Goal: Task Accomplishment & Management: Manage account settings

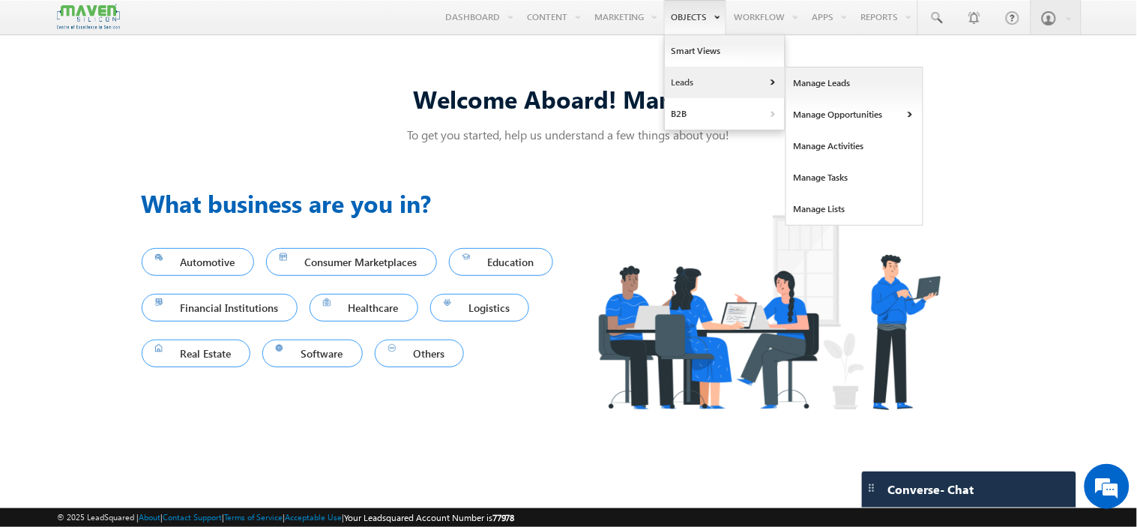
click at [675, 81] on link "Leads" at bounding box center [725, 82] width 120 height 31
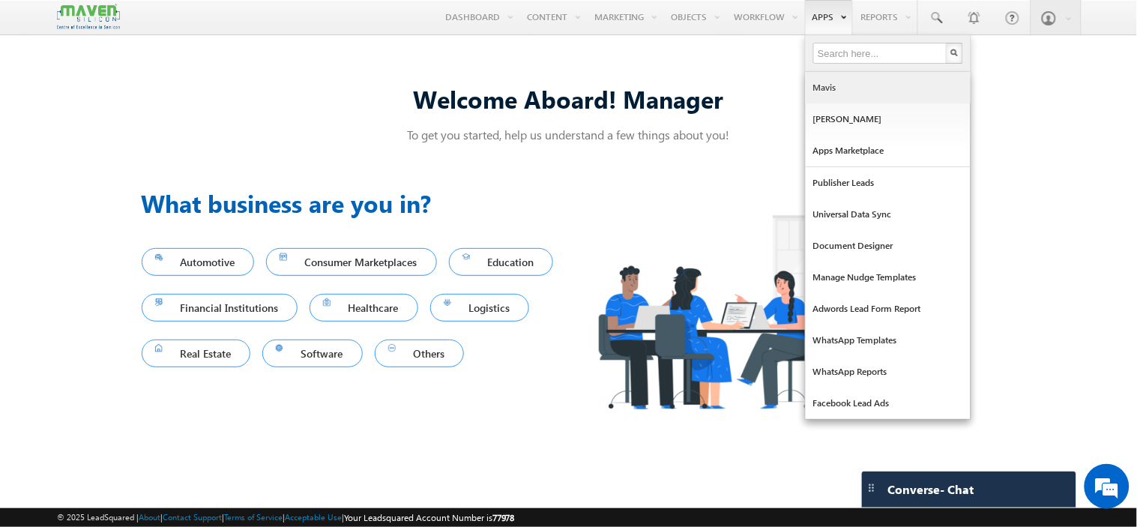
click at [838, 93] on link "Mavis" at bounding box center [887, 87] width 165 height 31
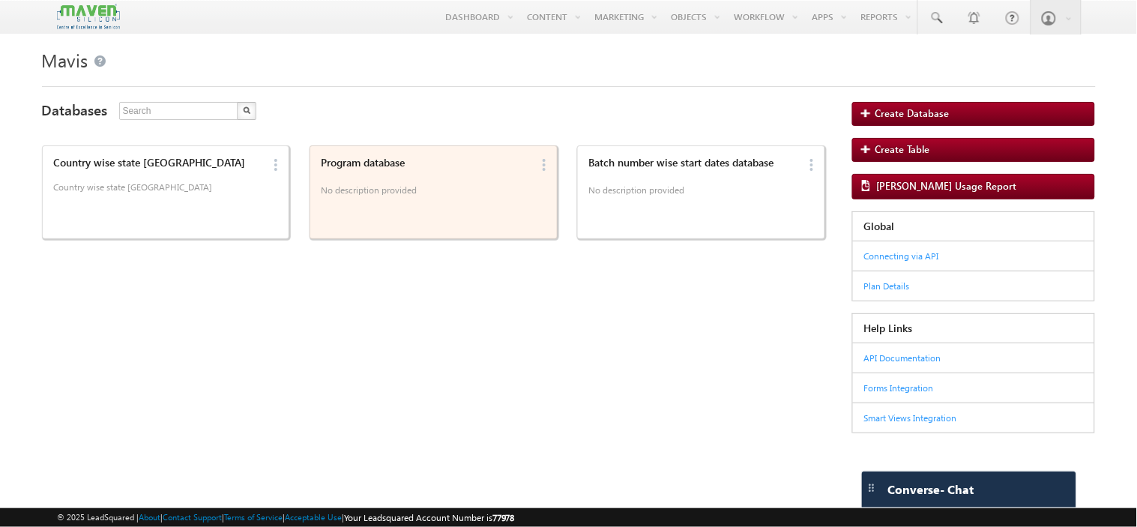
click at [380, 203] on div "Program database No description provided" at bounding box center [423, 191] width 214 height 80
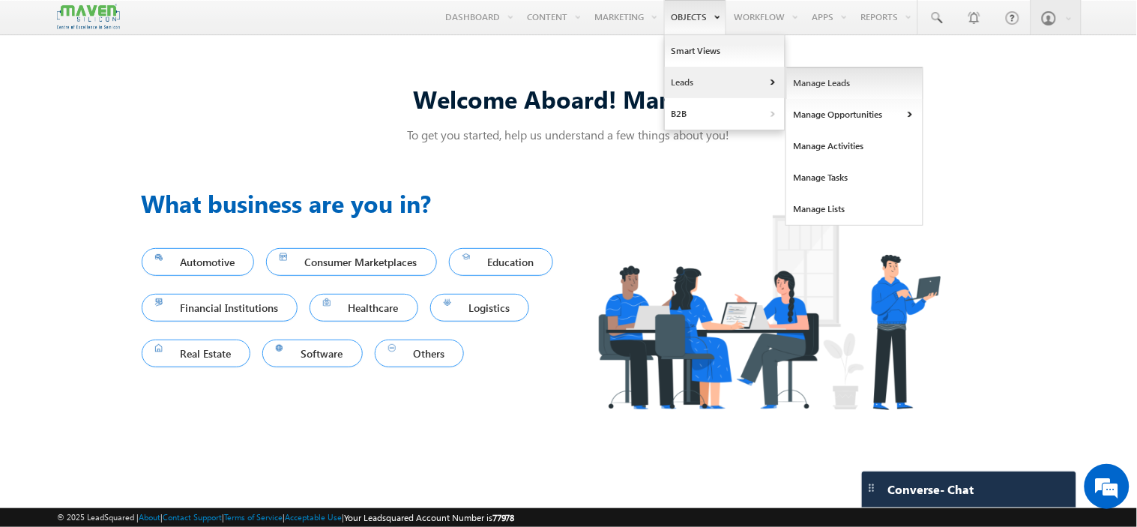
click at [817, 78] on link "Manage Leads" at bounding box center [854, 82] width 137 height 31
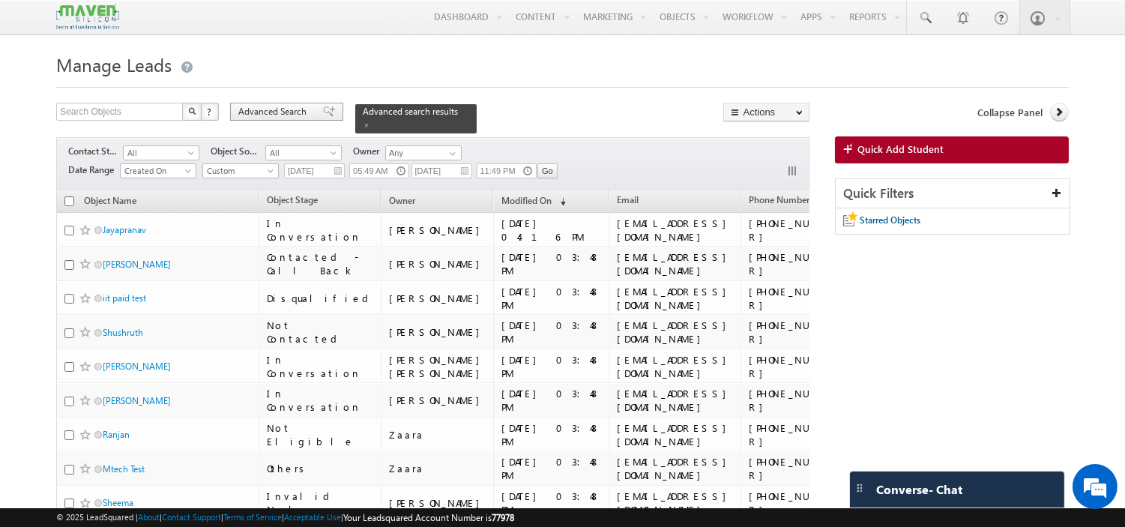
click at [270, 109] on span "Advanced Search" at bounding box center [274, 111] width 73 height 13
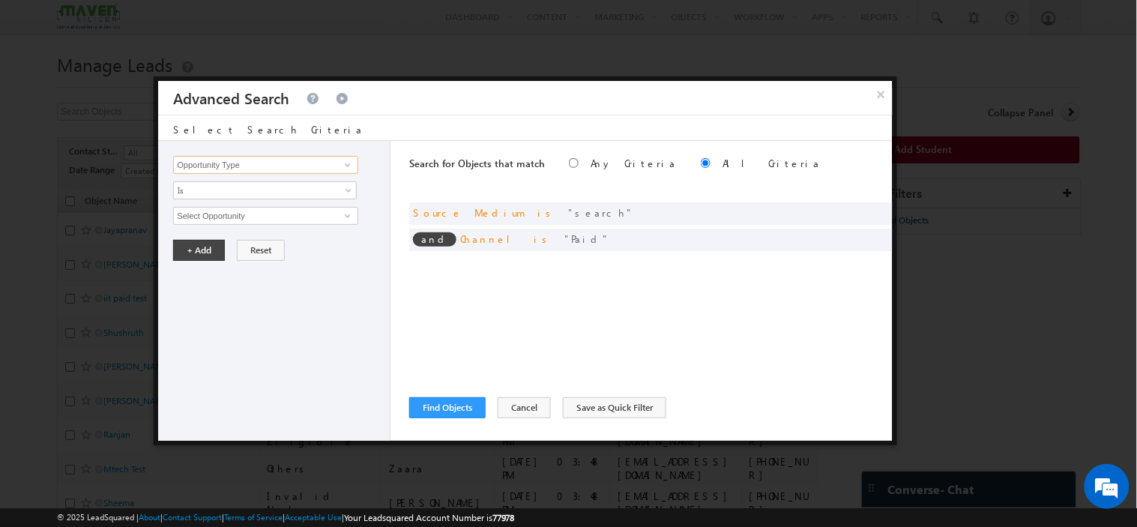
click at [282, 163] on input "Opportunity Type" at bounding box center [265, 165] width 184 height 18
type input "l"
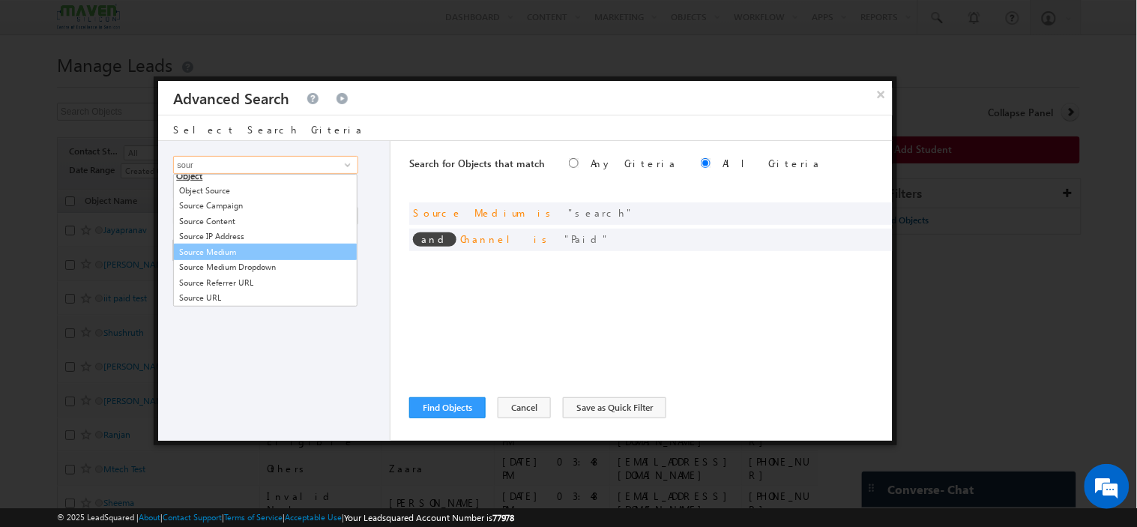
scroll to position [6, 0]
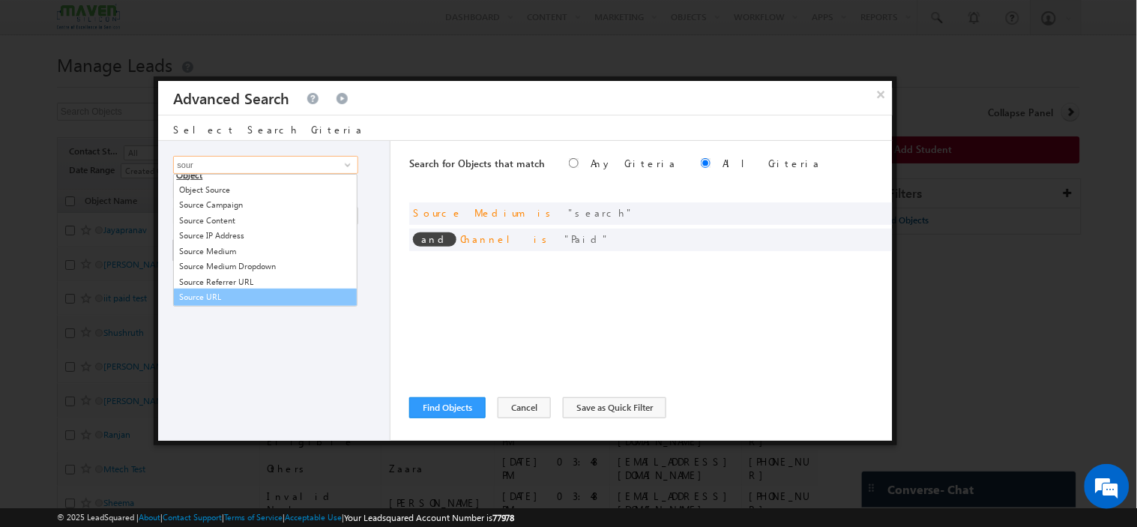
type input "sour"
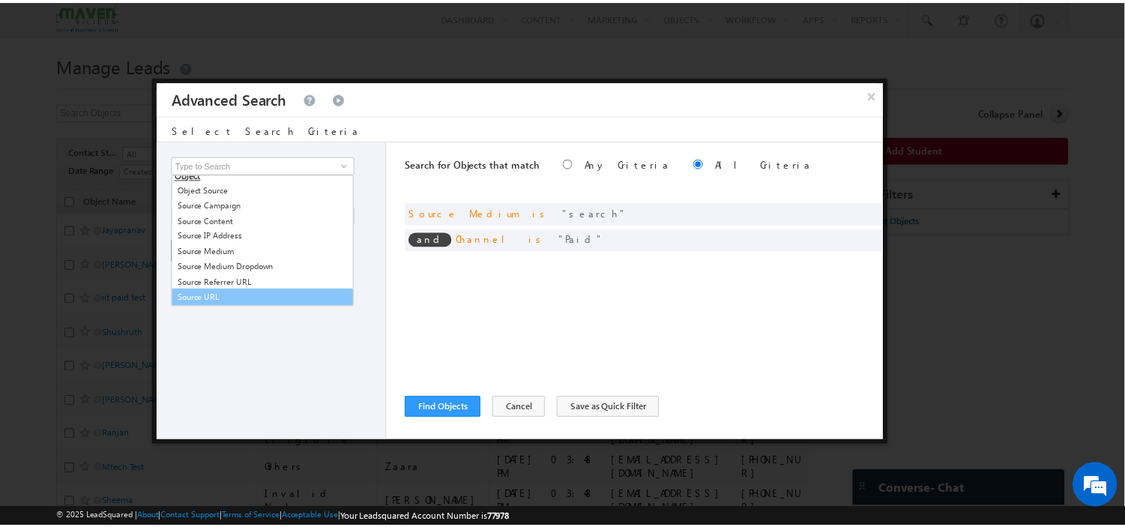
scroll to position [0, 0]
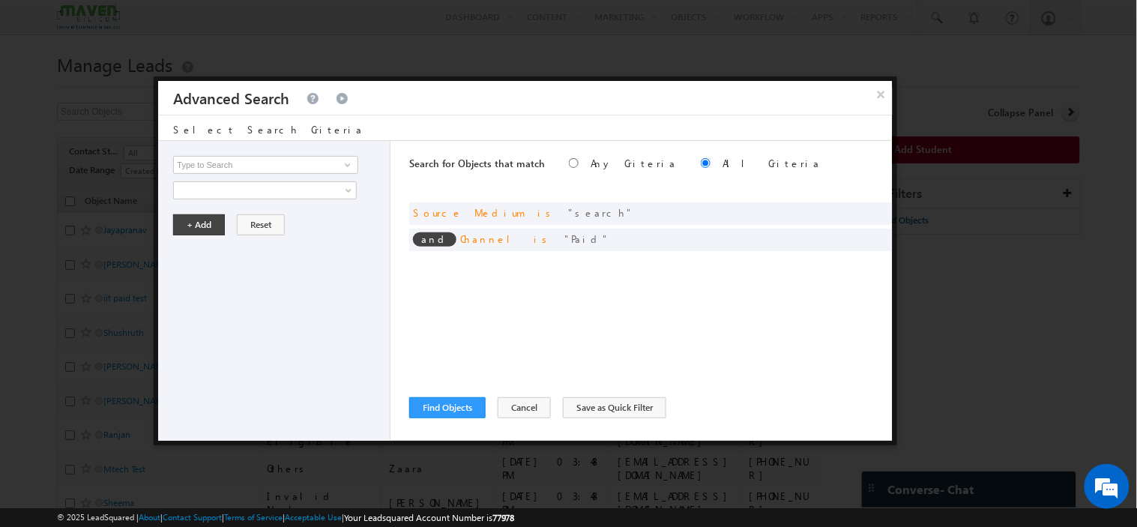
click at [260, 325] on div "Opportunity Type Object Activity Task Sales Group Prospect Id Academic Remarks …" at bounding box center [274, 291] width 232 height 300
click at [526, 403] on button "Cancel" at bounding box center [523, 407] width 53 height 21
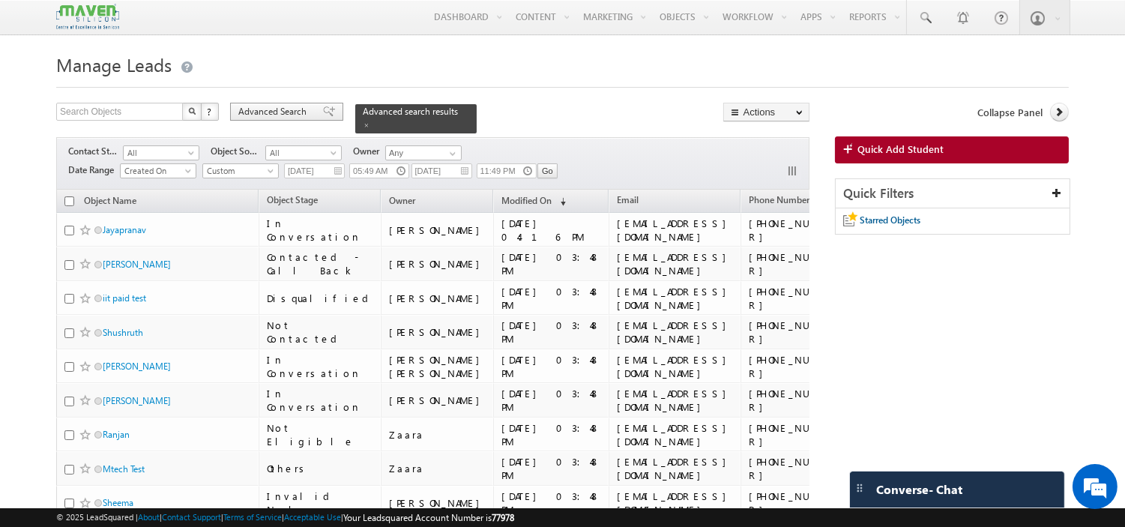
click at [278, 115] on span "Advanced Search" at bounding box center [274, 111] width 73 height 13
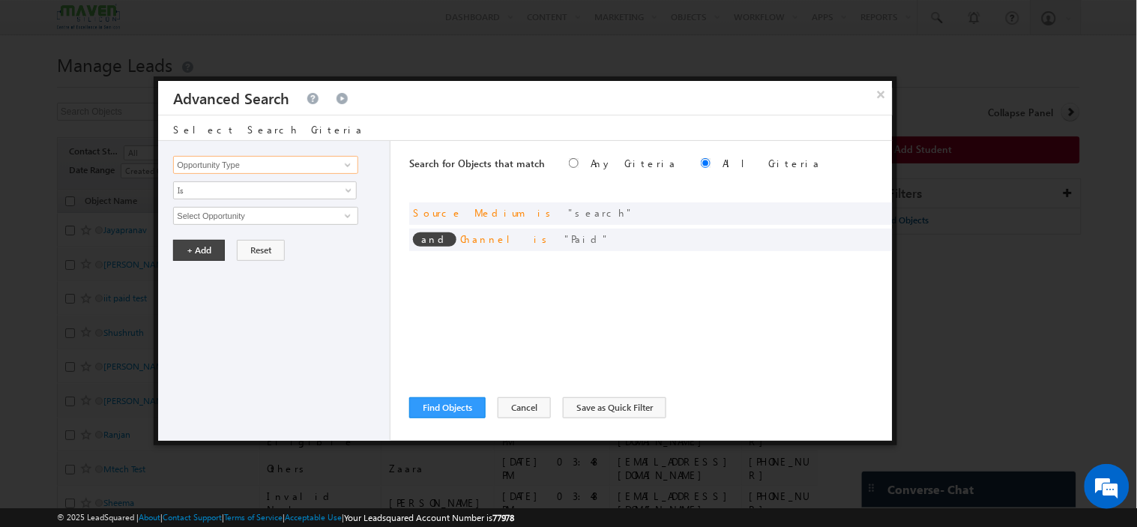
click at [290, 163] on input "Opportunity Type" at bounding box center [265, 165] width 184 height 18
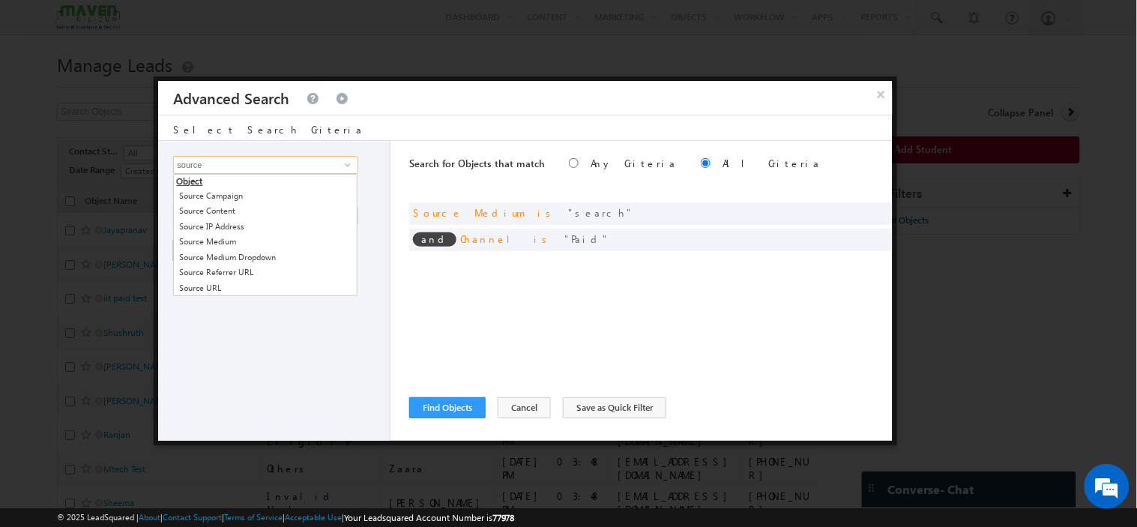
type input "source"
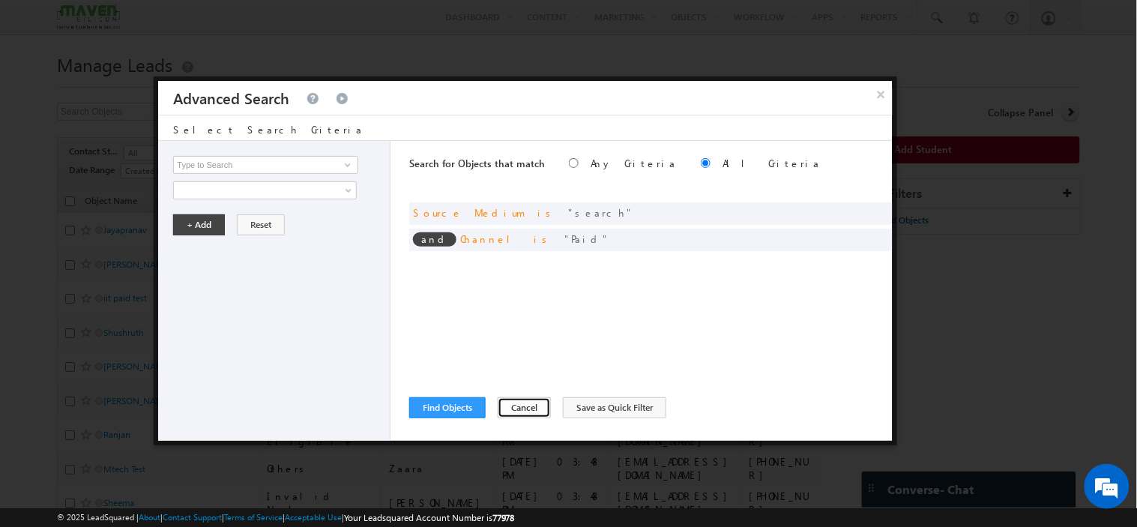
click at [522, 414] on button "Cancel" at bounding box center [523, 407] width 53 height 21
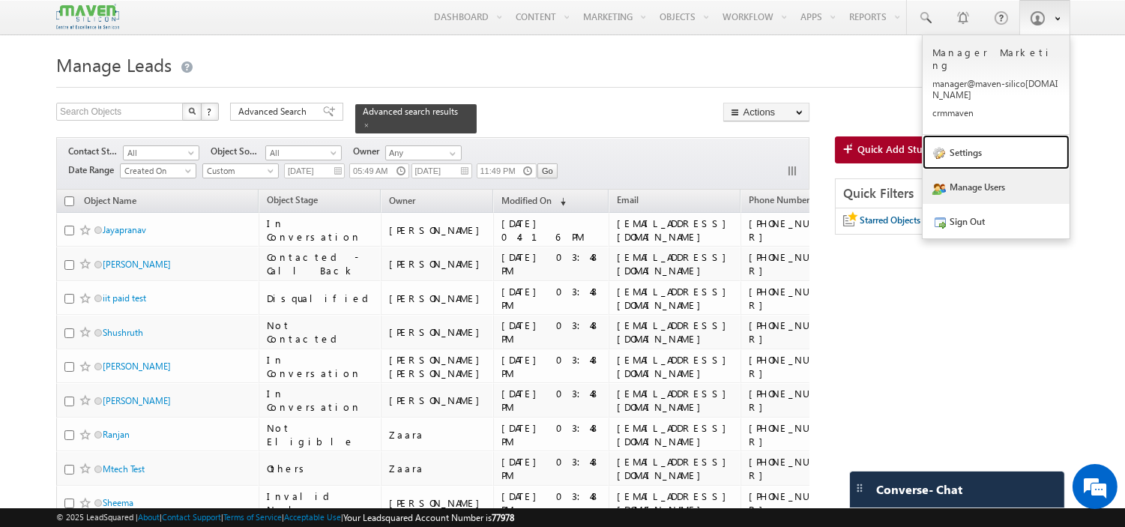
drag, startPoint x: 979, startPoint y: 133, endPoint x: 947, endPoint y: 158, distance: 40.6
click at [979, 135] on link "Settings" at bounding box center [995, 152] width 147 height 34
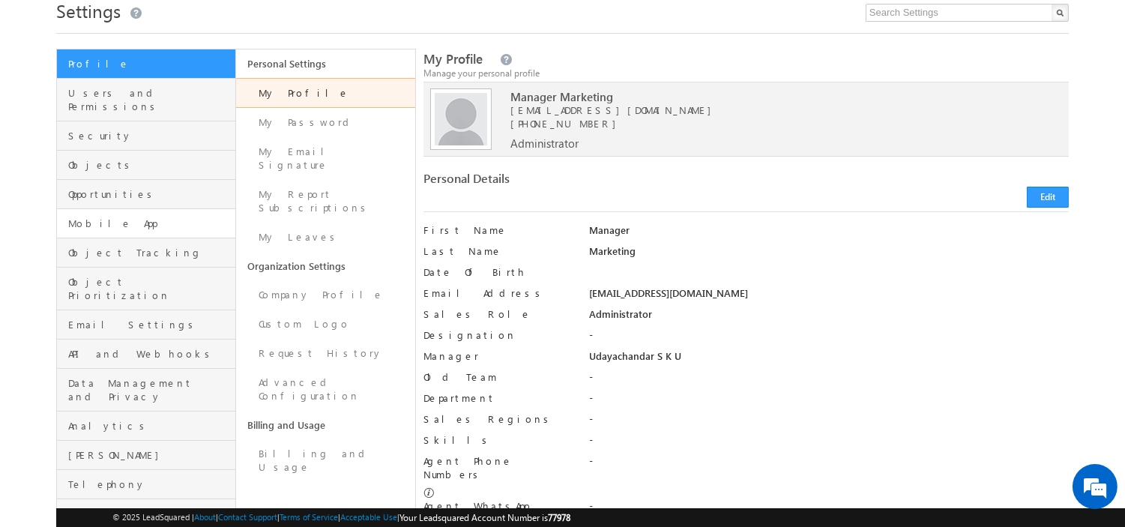
scroll to position [83, 0]
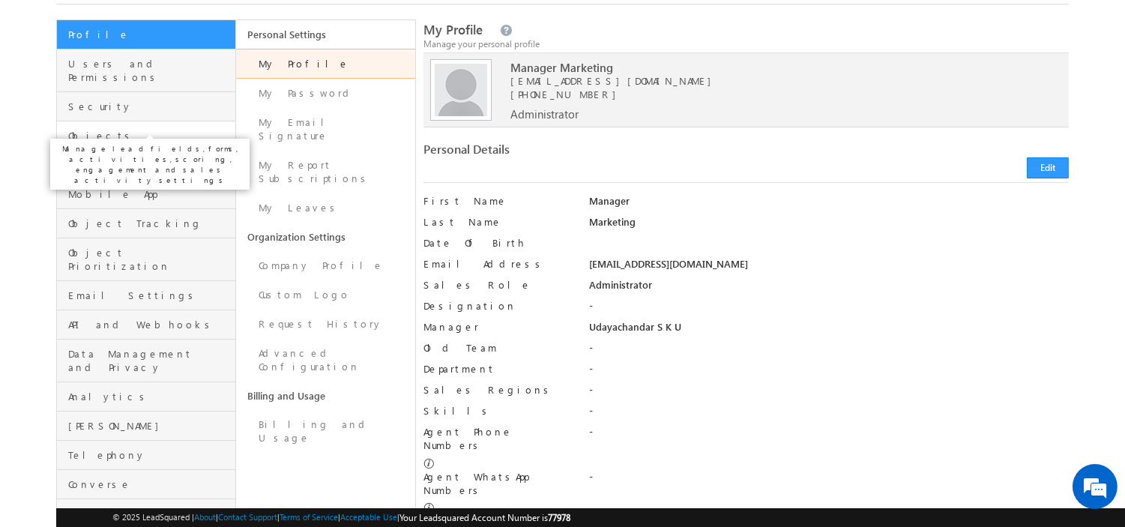
click at [144, 129] on span "Objects" at bounding box center [149, 135] width 163 height 13
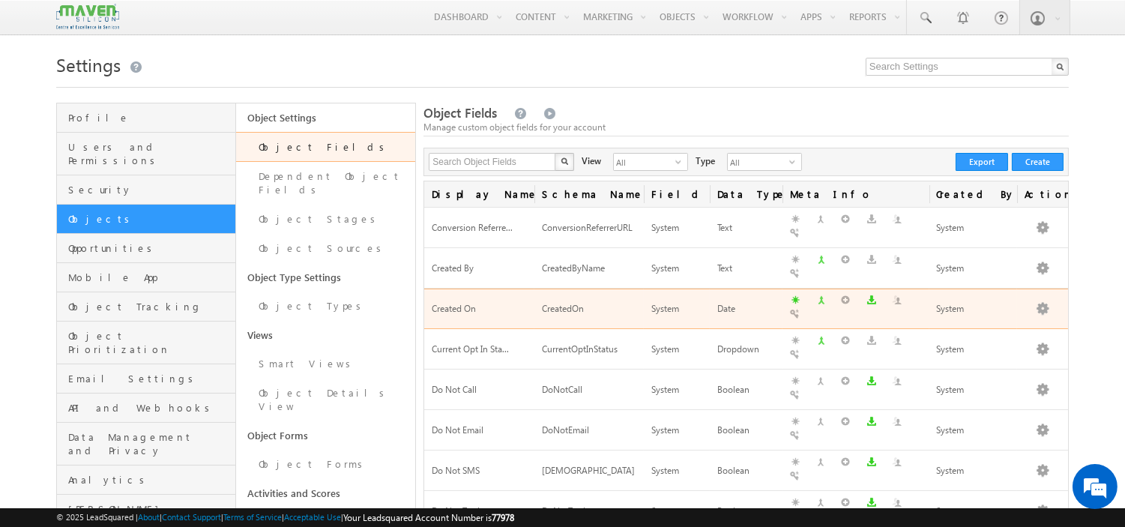
scroll to position [521, 0]
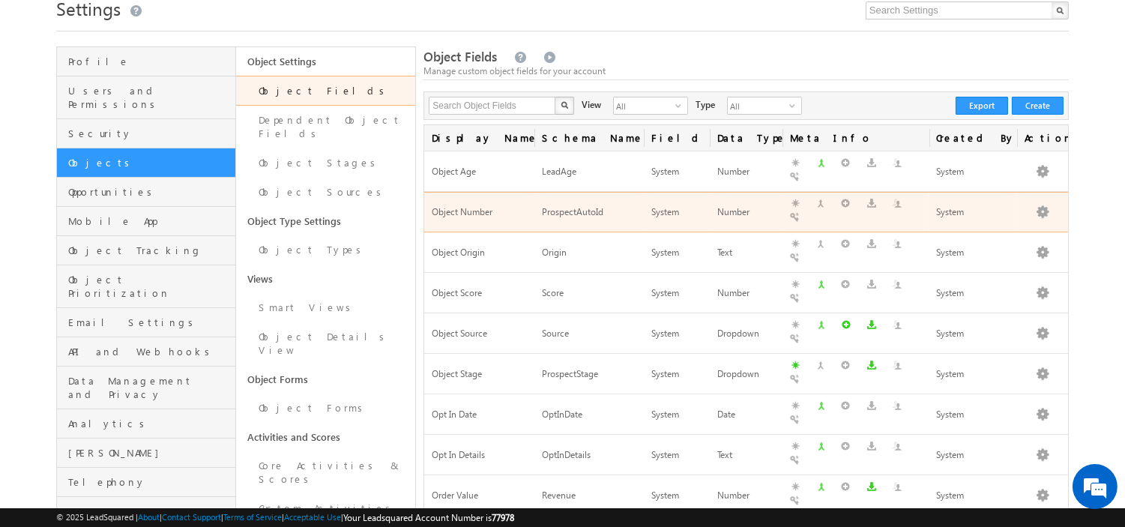
scroll to position [83, 0]
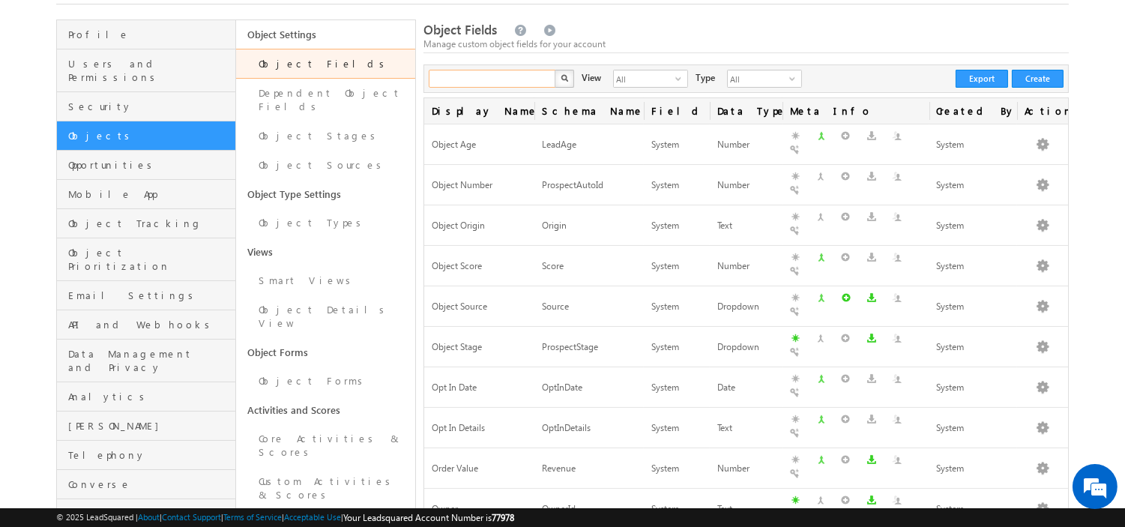
click at [498, 80] on input "text" at bounding box center [493, 79] width 128 height 18
type input "lead"
click at [564, 80] on img "button" at bounding box center [563, 77] width 7 height 7
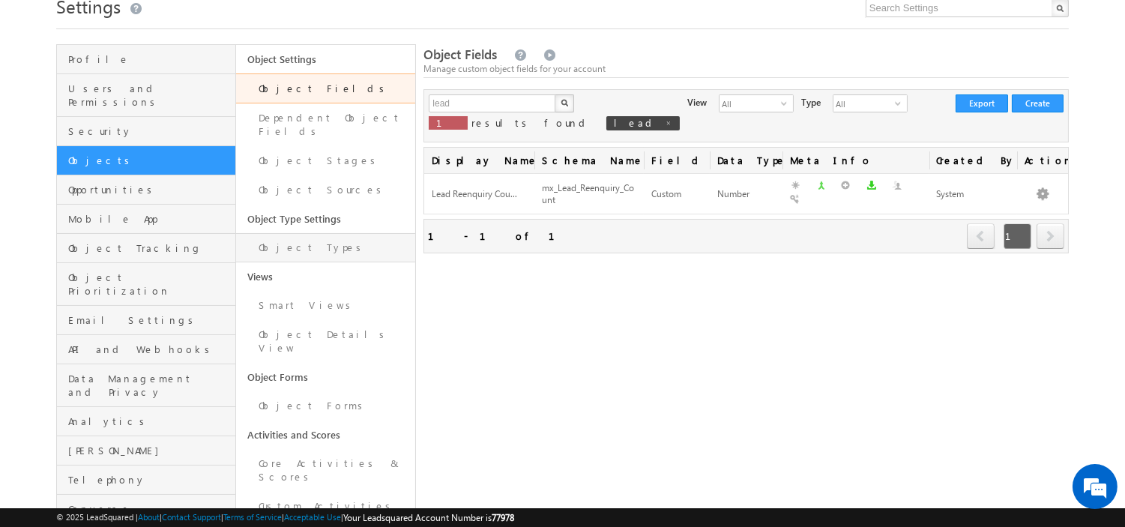
scroll to position [61, 0]
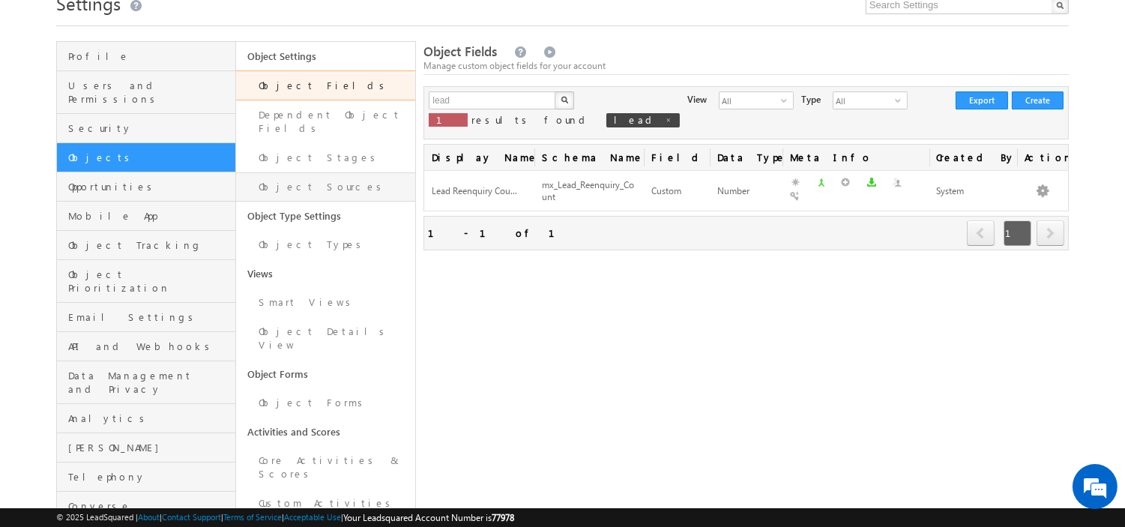
click at [303, 174] on link "Object Sources" at bounding box center [325, 186] width 179 height 29
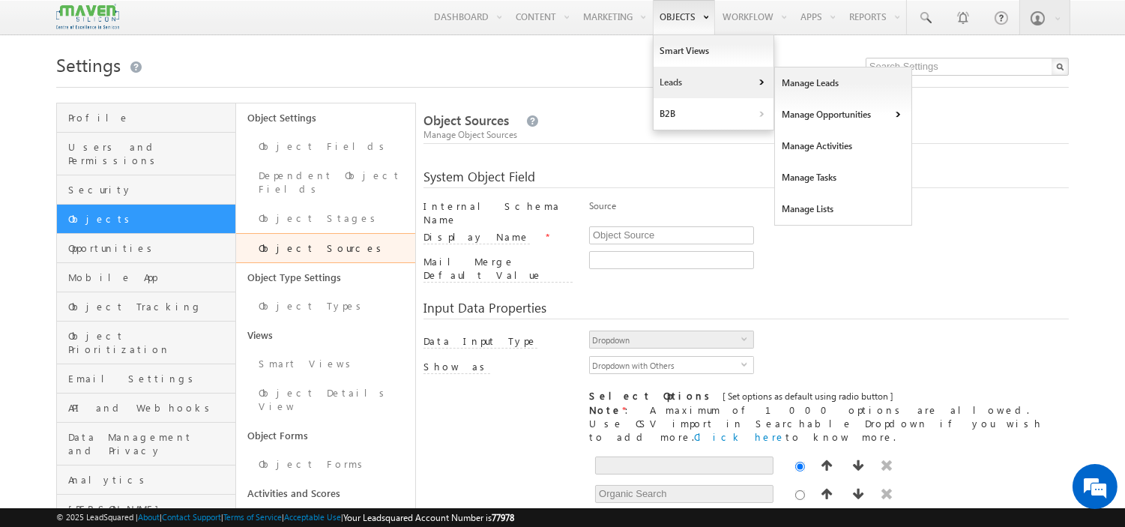
click at [685, 87] on link "Leads" at bounding box center [713, 82] width 120 height 31
click at [795, 76] on link "Manage Leads" at bounding box center [843, 82] width 137 height 31
